Goal: Ask a question

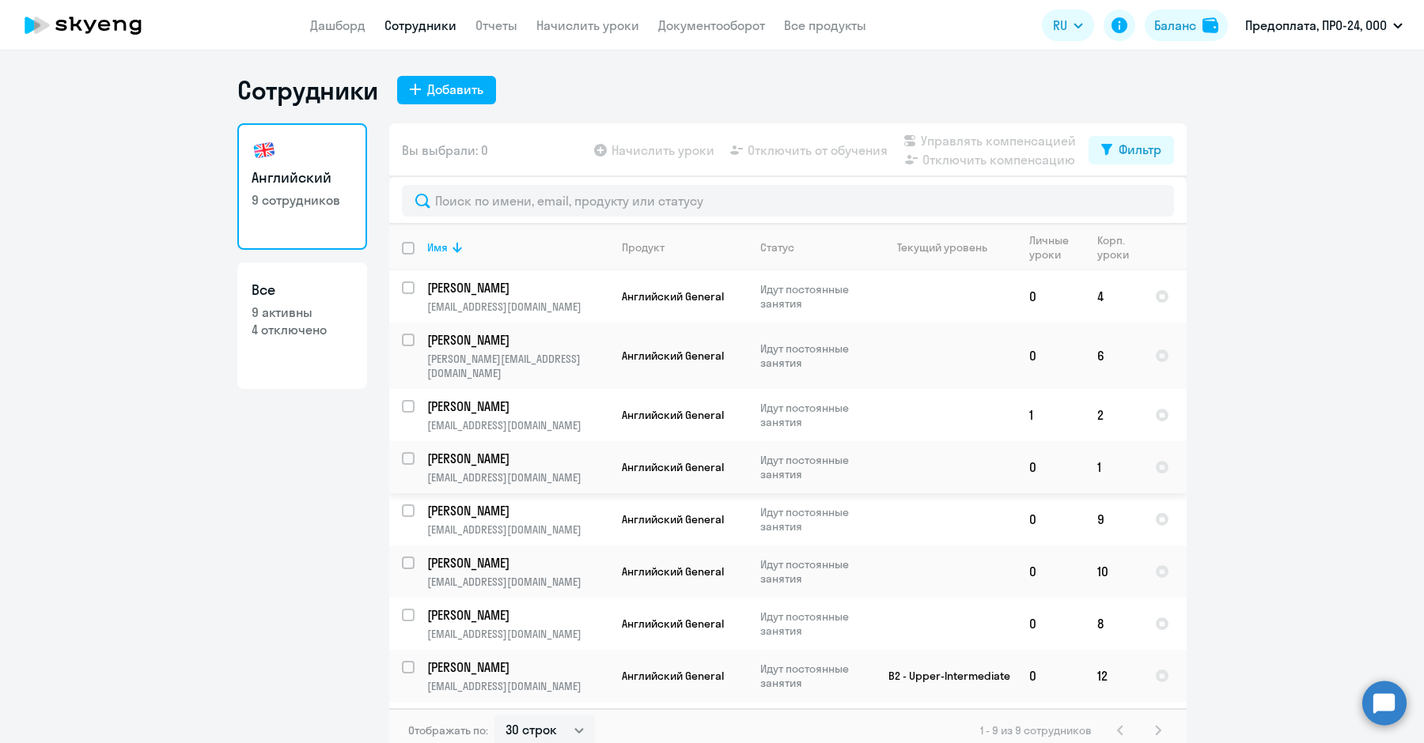
select select "30"
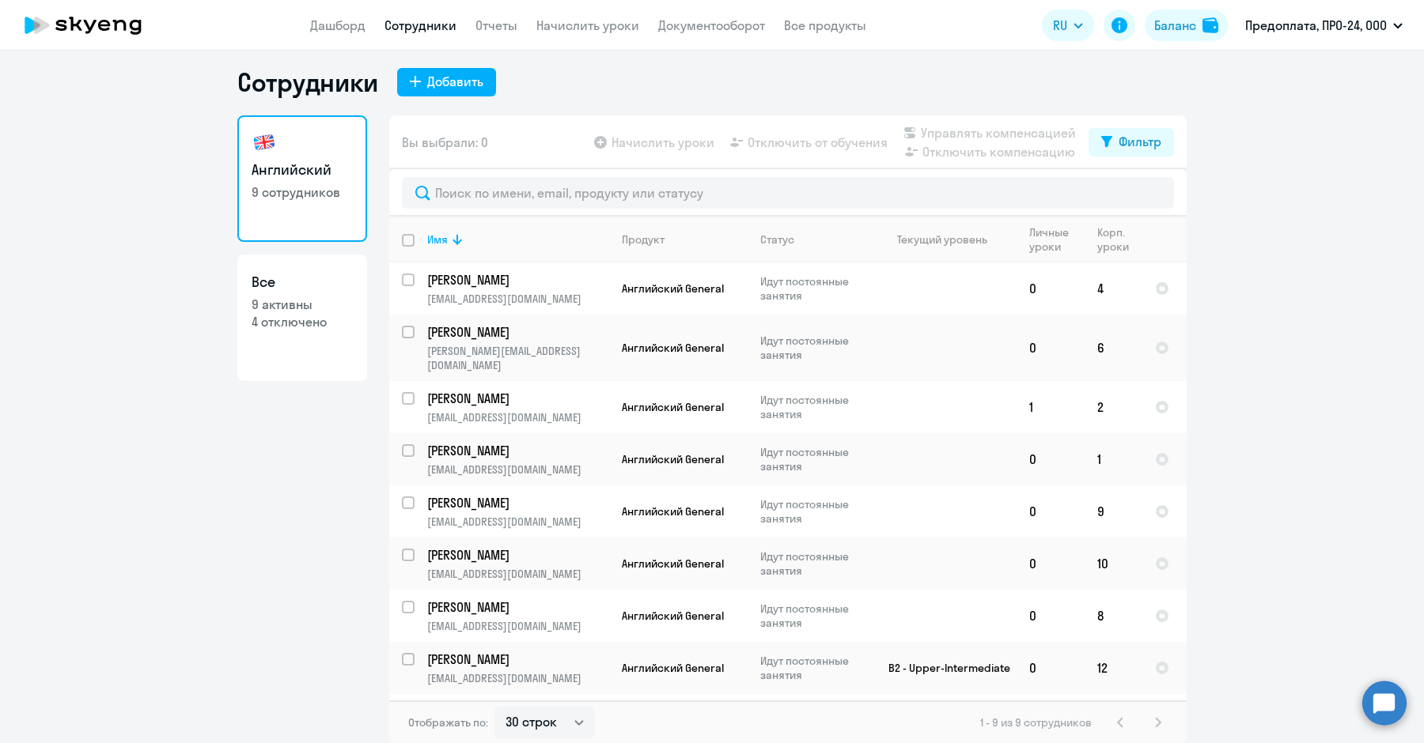
click at [1384, 706] on circle at bounding box center [1384, 703] width 44 height 44
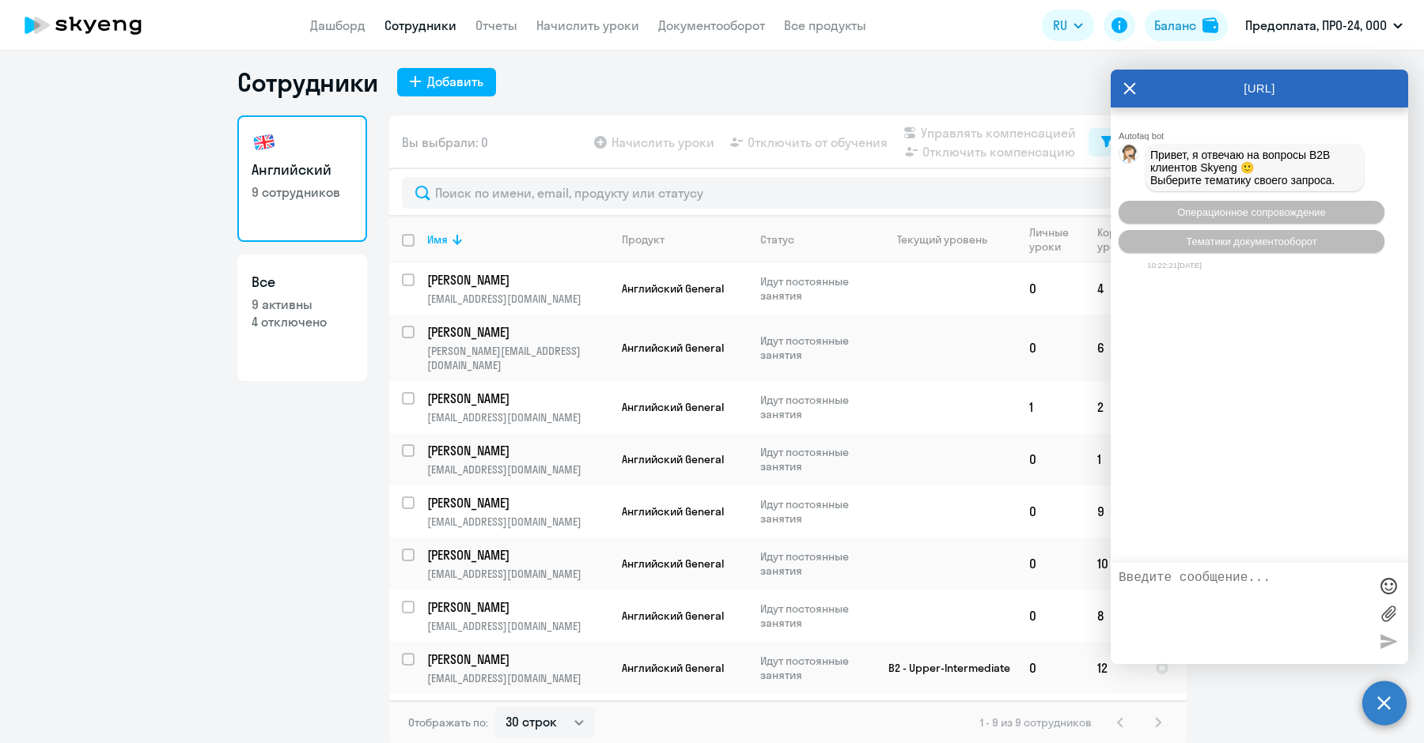
click at [1152, 582] on textarea at bounding box center [1243, 613] width 250 height 85
click at [1193, 217] on span "Операционное сопровождение" at bounding box center [1251, 212] width 149 height 12
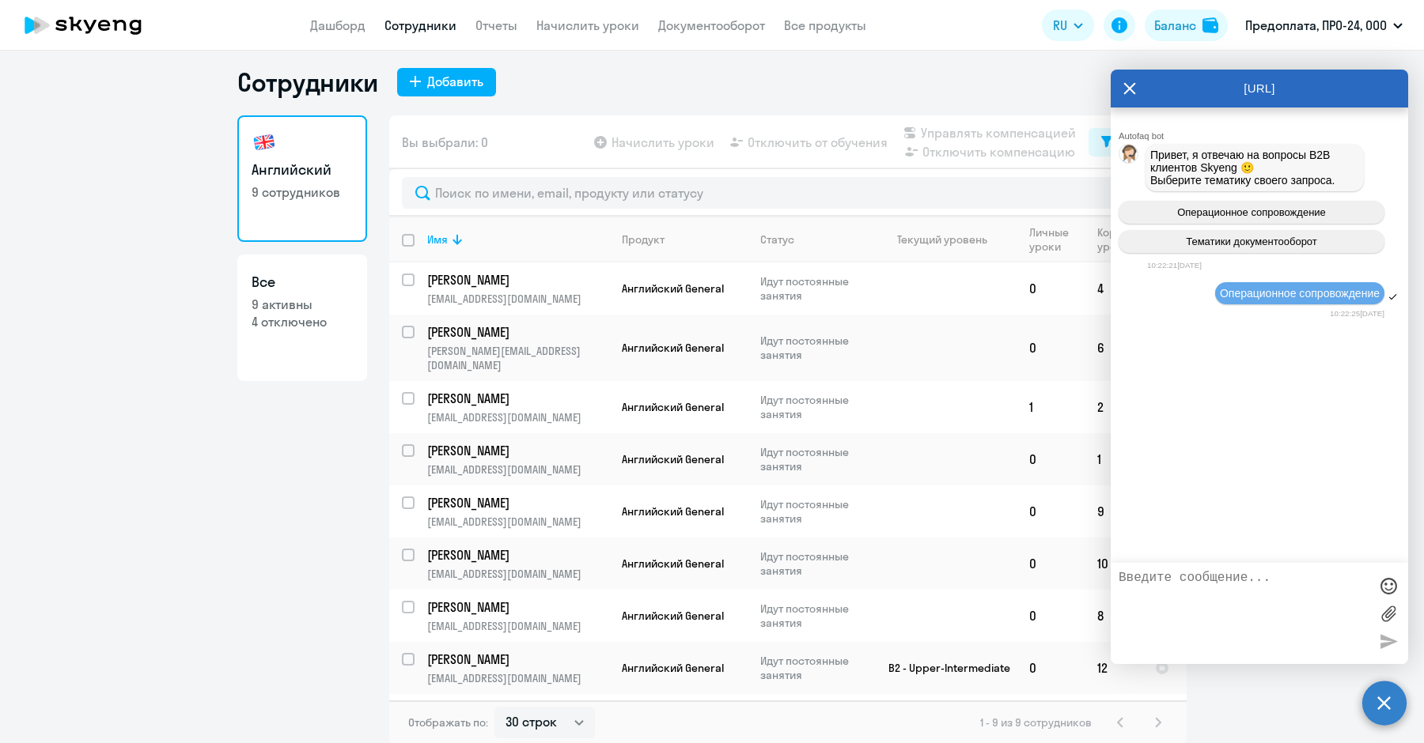
scroll to position [30, 0]
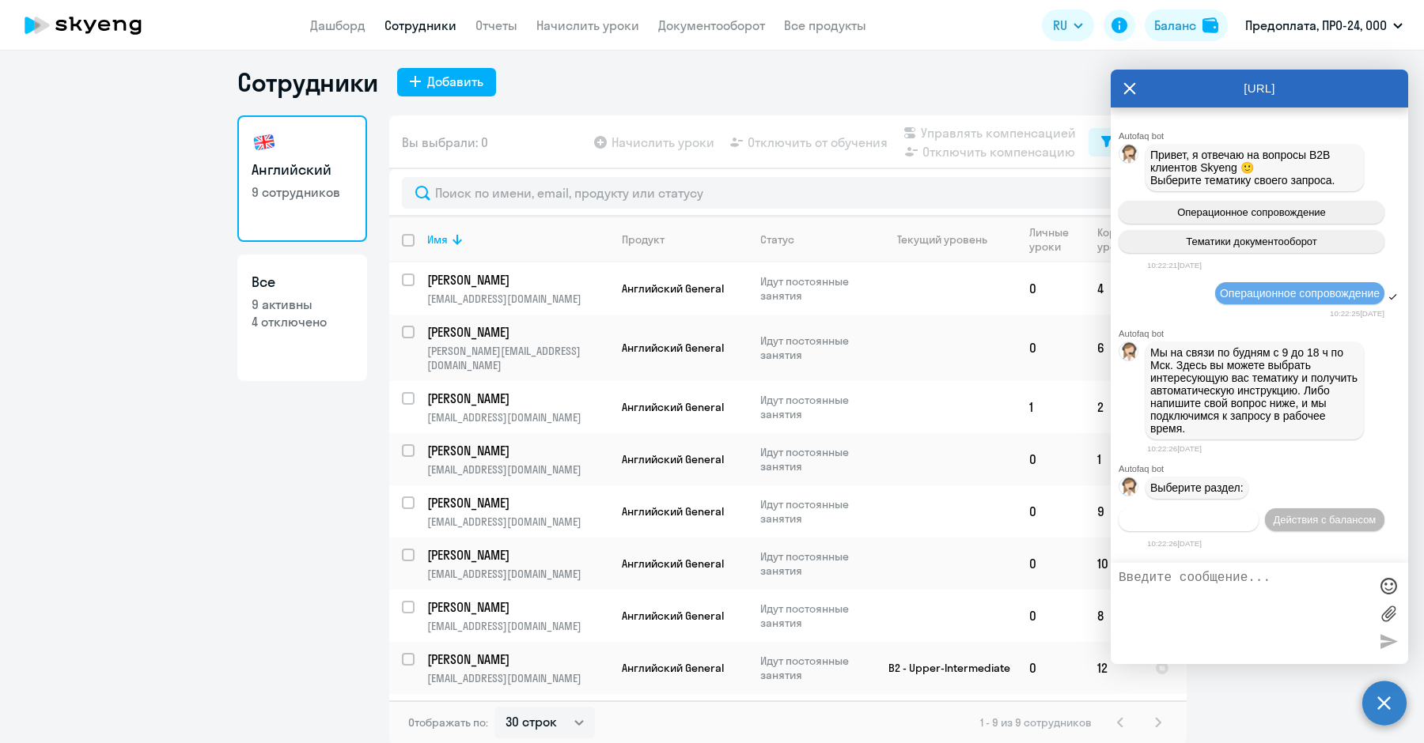
click at [1227, 509] on button "Действия по сотрудникам" at bounding box center [1188, 520] width 140 height 23
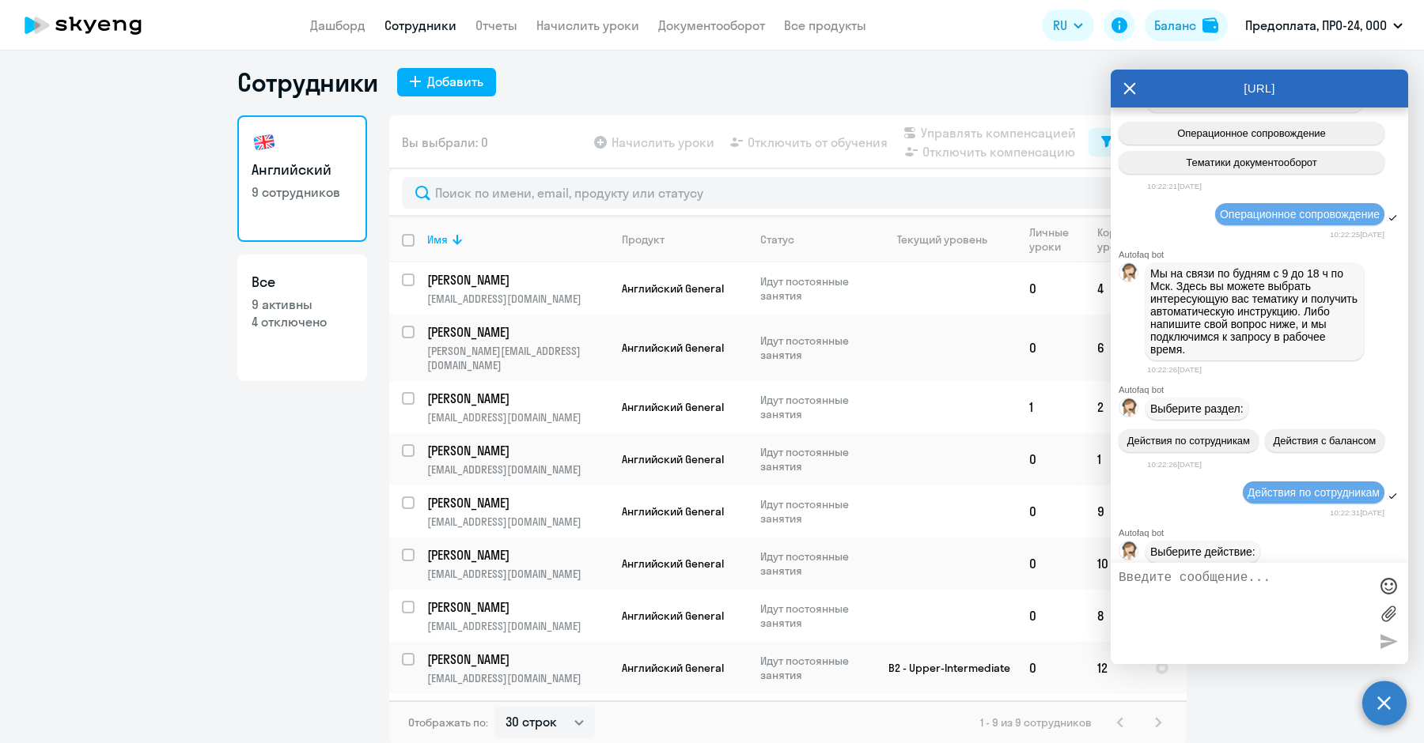
scroll to position [263, 0]
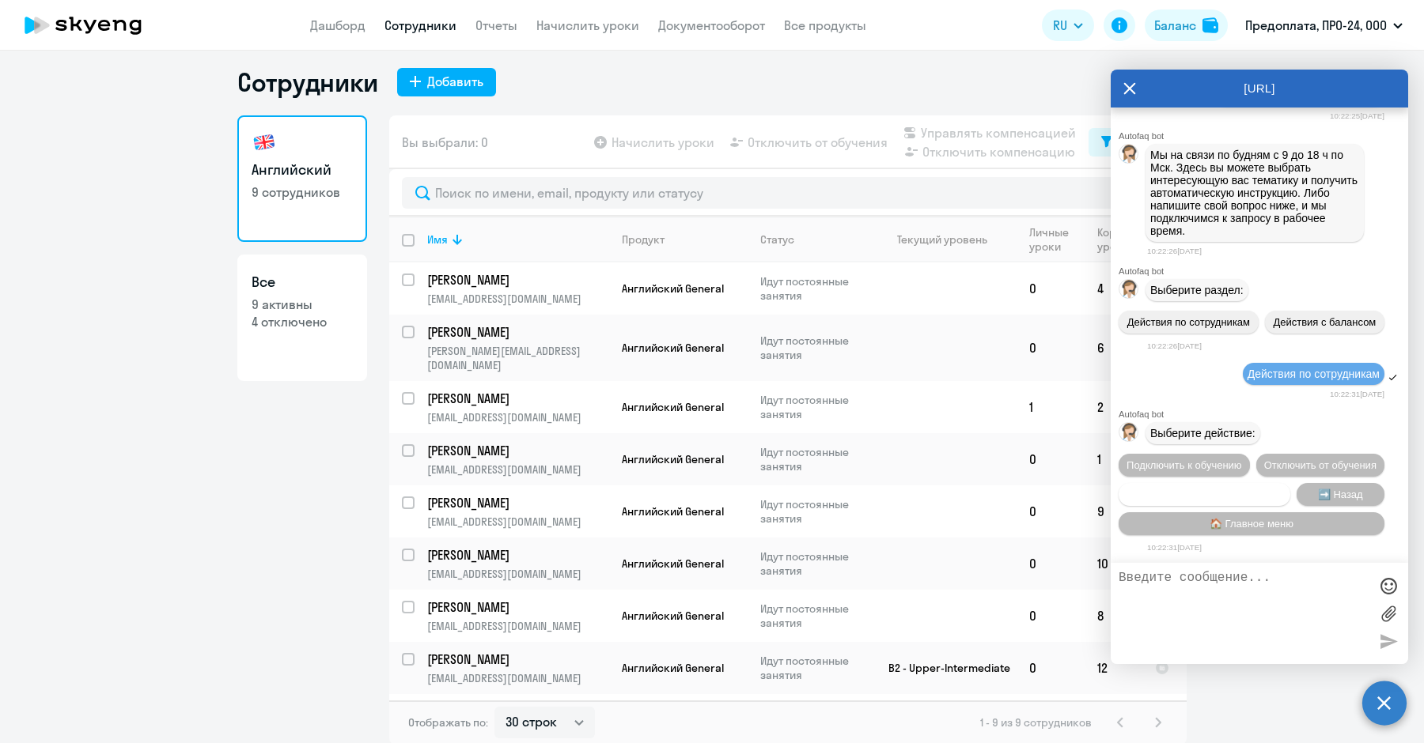
click at [1190, 490] on span "Сотруднику нужна помощь" at bounding box center [1204, 495] width 128 height 12
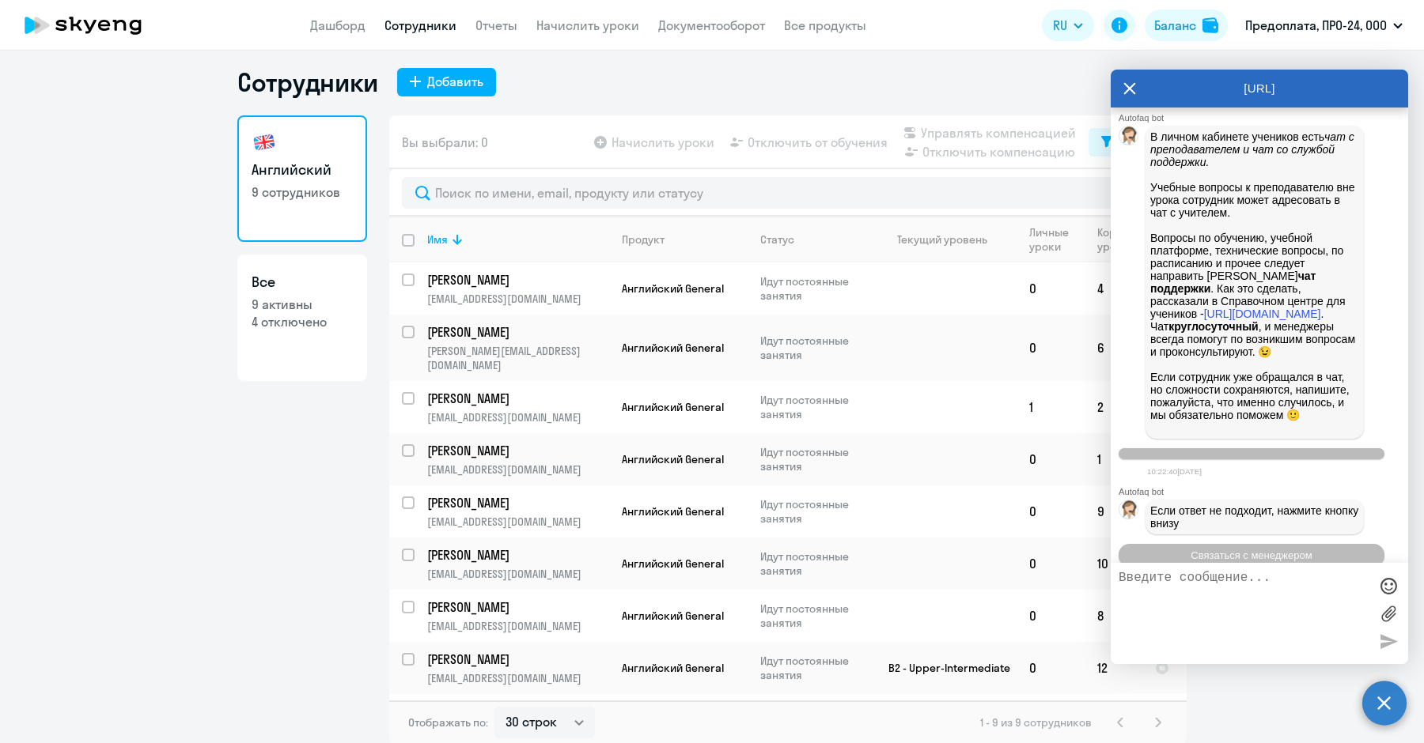
scroll to position [816, 0]
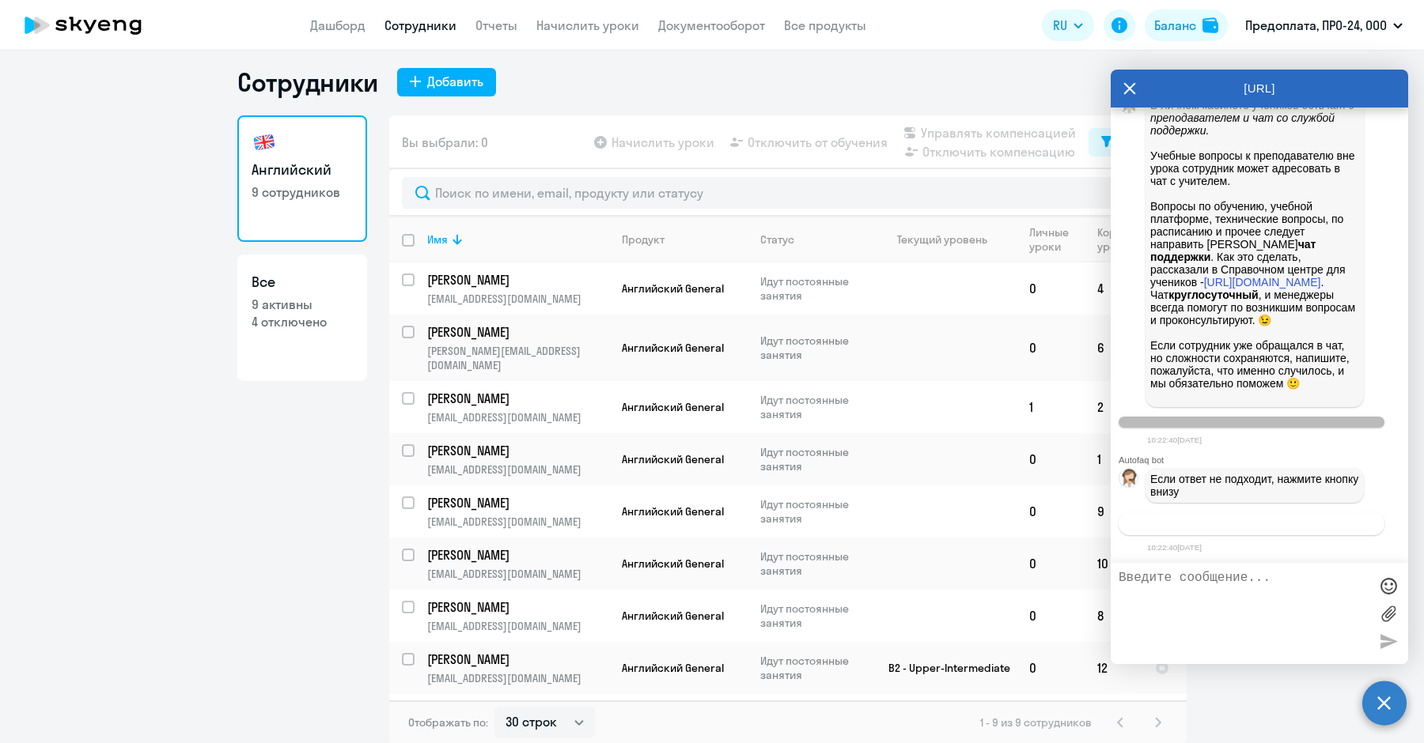
click at [1235, 523] on span "Связаться с менеджером" at bounding box center [1250, 524] width 121 height 12
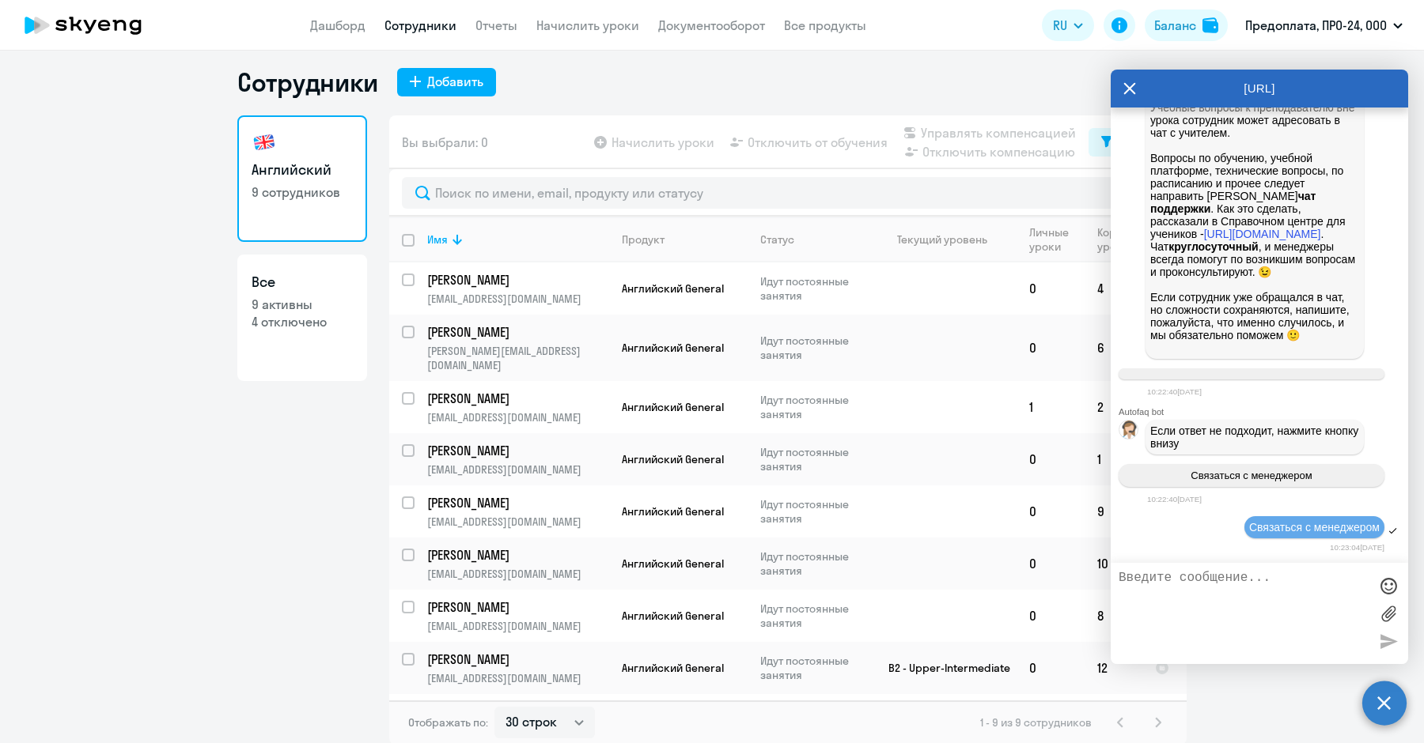
click at [1199, 566] on div at bounding box center [1258, 613] width 297 height 101
click at [1197, 576] on textarea at bounding box center [1243, 613] width 250 height 85
paste textarea "1. подскажите, почему не видно уровень, по которому занимаются сотрудники? толь…"
click at [1163, 581] on textarea "1. 1. подскажите, почему не видно уровень, по которому занимаются сотрудники? т…" at bounding box center [1243, 613] width 250 height 85
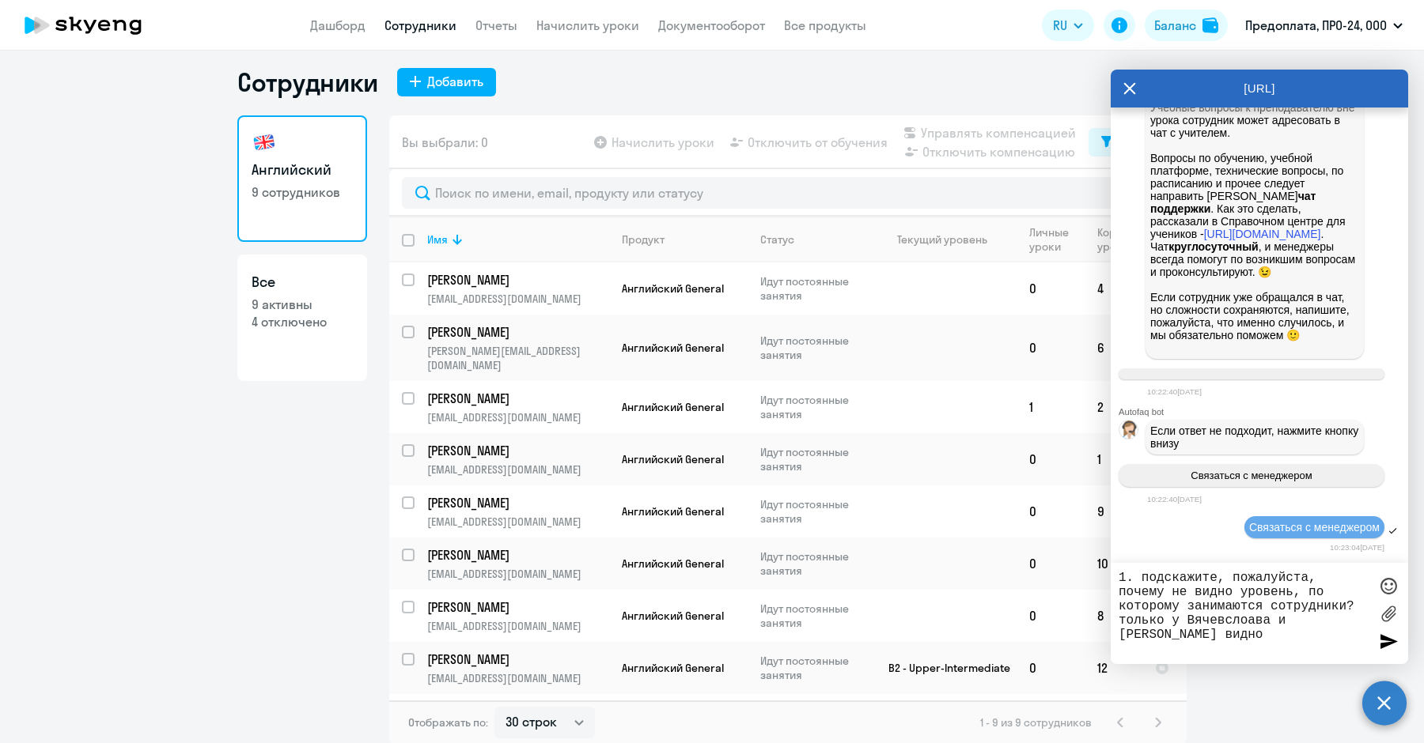
type textarea "1. подскажите, пожалуйста, почему не видно уровень, по которому занимаются сотр…"
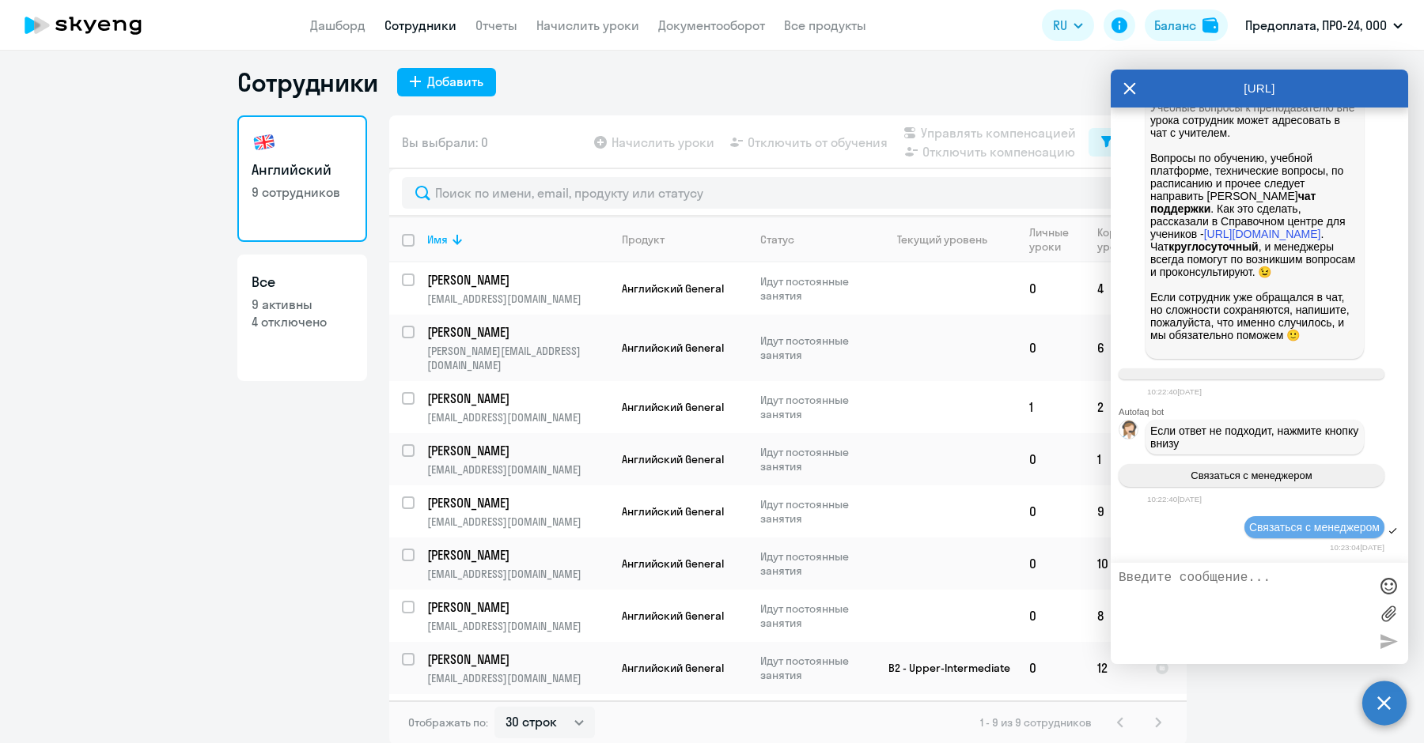
scroll to position [952, 0]
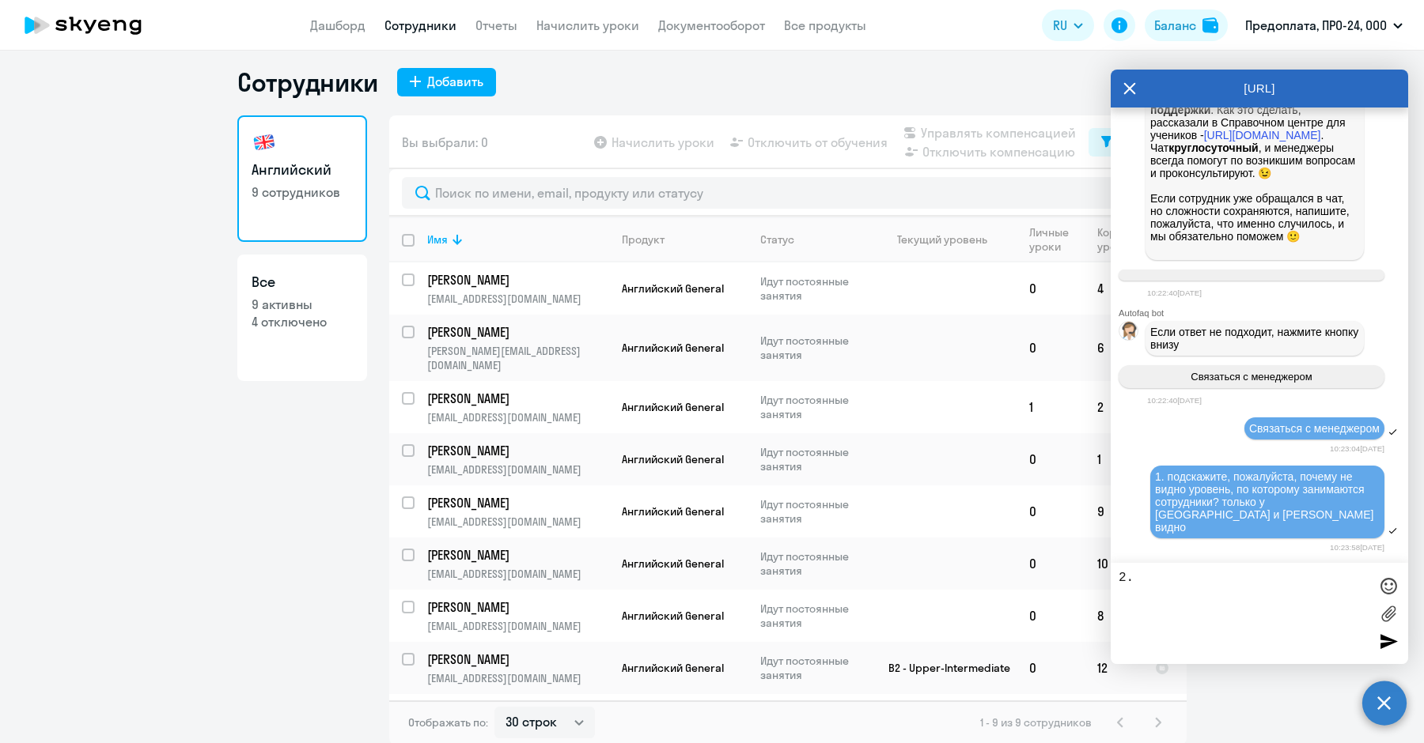
paste textarea "2. [PERSON_NAME] хотел бы поменять программу занятий, мне мой преподаватель гов…"
type textarea "2. 2. [PERSON_NAME] хотел бы поменять программу занятий, мне мой преподаватель …"
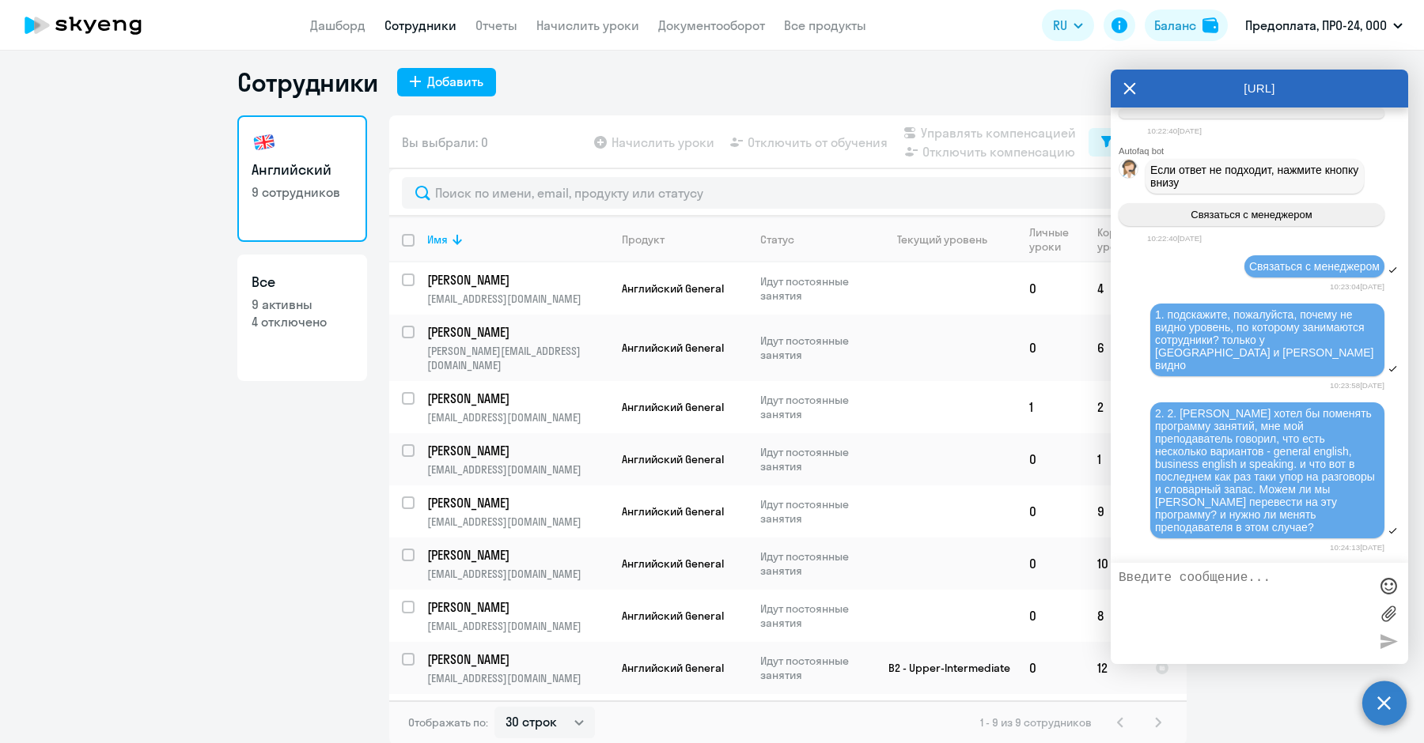
click at [188, 554] on ng-component "Сотрудники Добавить Английский 9 сотрудников Все 9 активны 4 отключено Вы выбра…" at bounding box center [712, 405] width 1424 height 679
click at [1125, 89] on icon at bounding box center [1129, 89] width 13 height 38
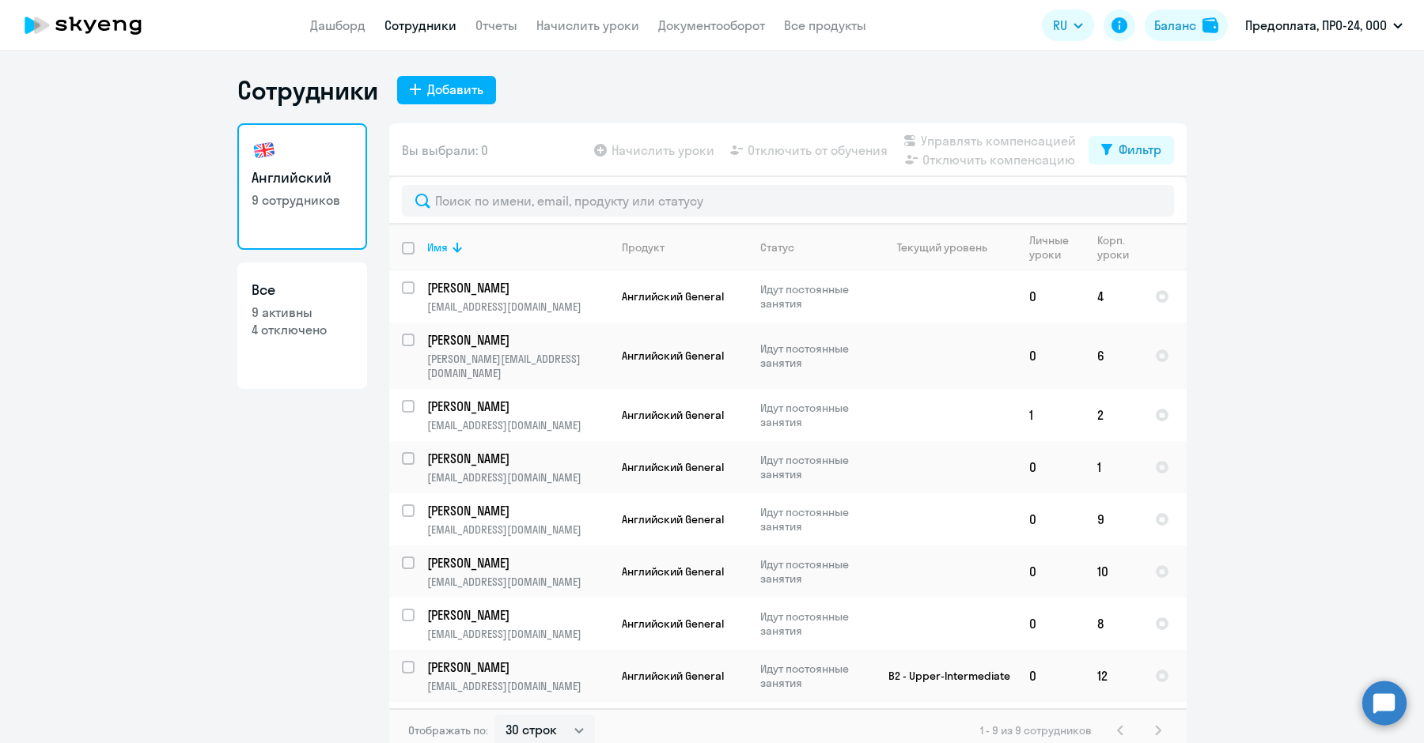
scroll to position [9, 0]
